Goal: Task Accomplishment & Management: Use online tool/utility

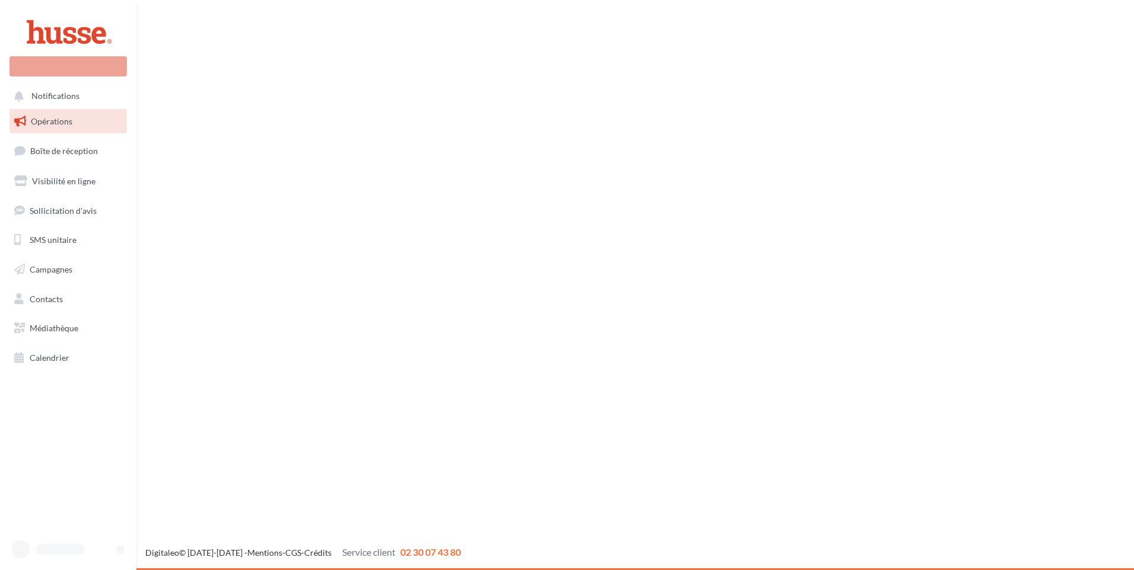
click at [58, 127] on link "Opérations" at bounding box center [68, 121] width 122 height 25
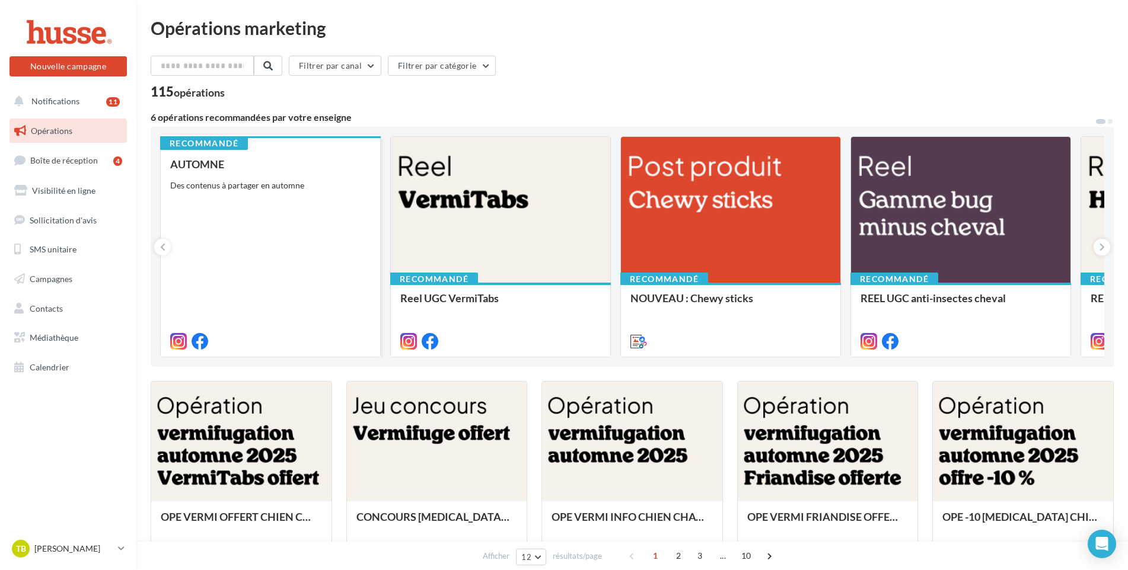
click at [283, 209] on div "AUTOMNE Des contenus à partager en automne" at bounding box center [270, 252] width 200 height 188
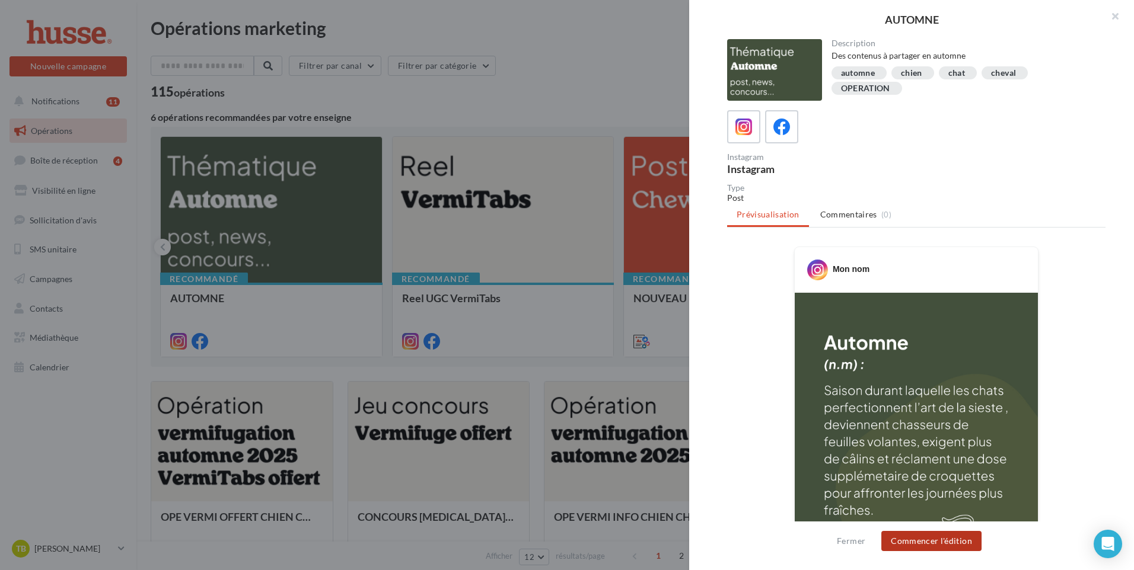
click at [936, 545] on button "Commencer l'édition" at bounding box center [931, 541] width 100 height 20
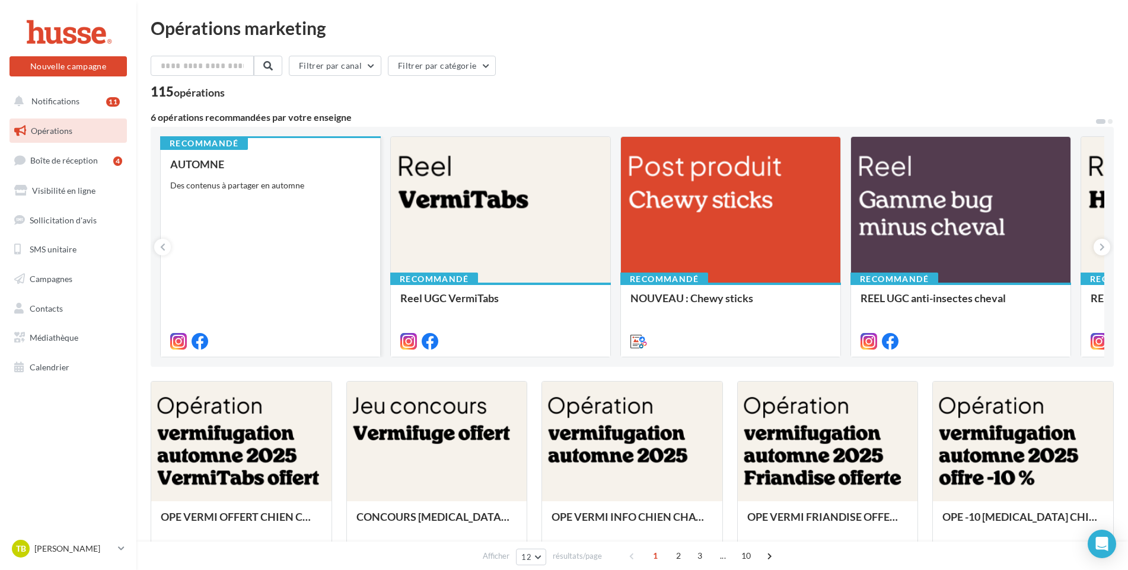
click at [281, 235] on div "AUTOMNE Des contenus à partager en automne" at bounding box center [270, 252] width 200 height 188
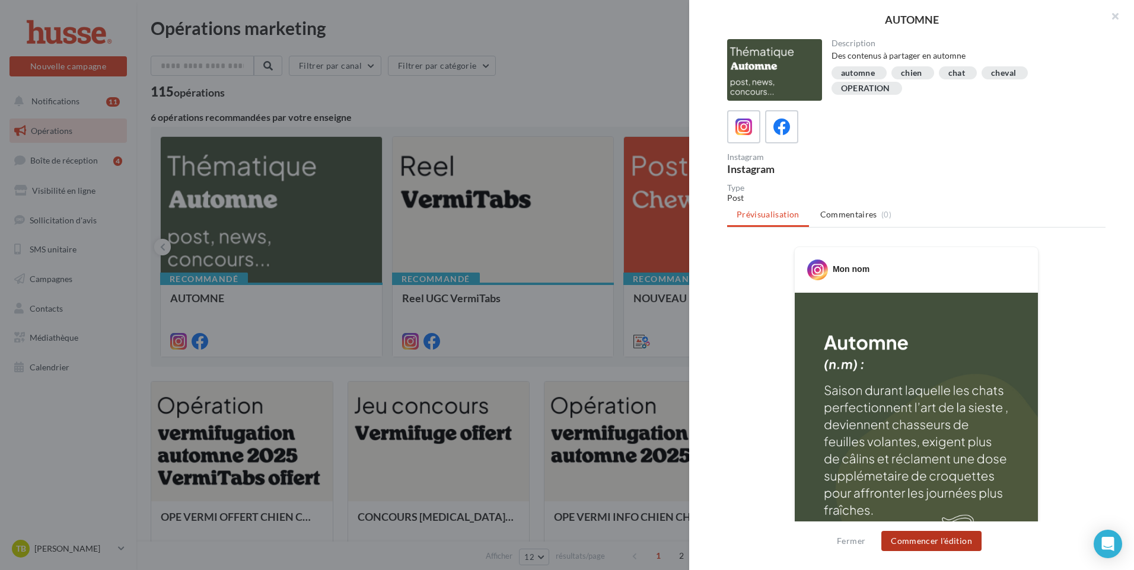
click at [921, 546] on button "Commencer l'édition" at bounding box center [931, 541] width 100 height 20
